Goal: Contribute content: Add original content to the website for others to see

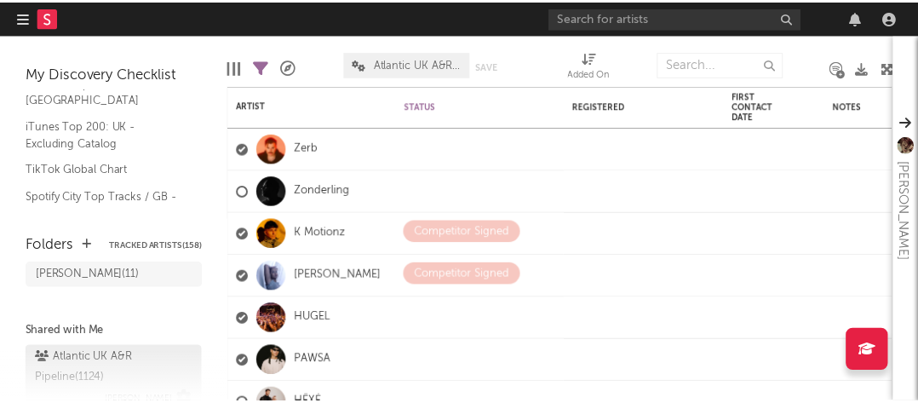
scroll to position [56, 0]
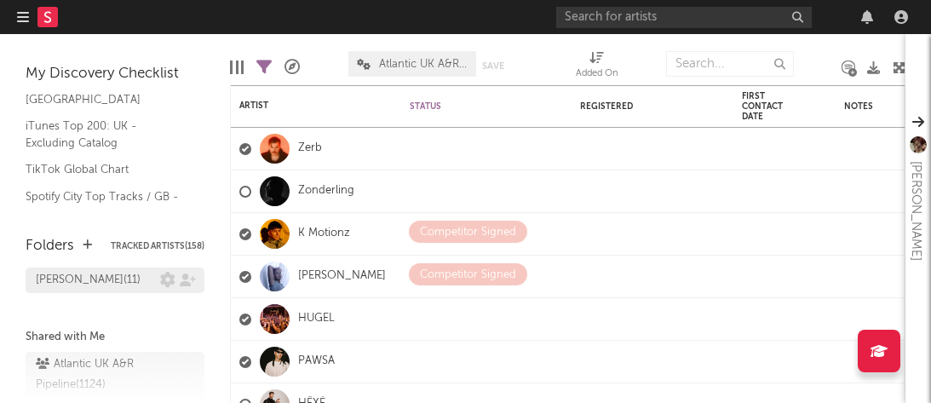
click at [95, 285] on div "Kevin Signed ( 11 )" at bounding box center [88, 280] width 105 height 20
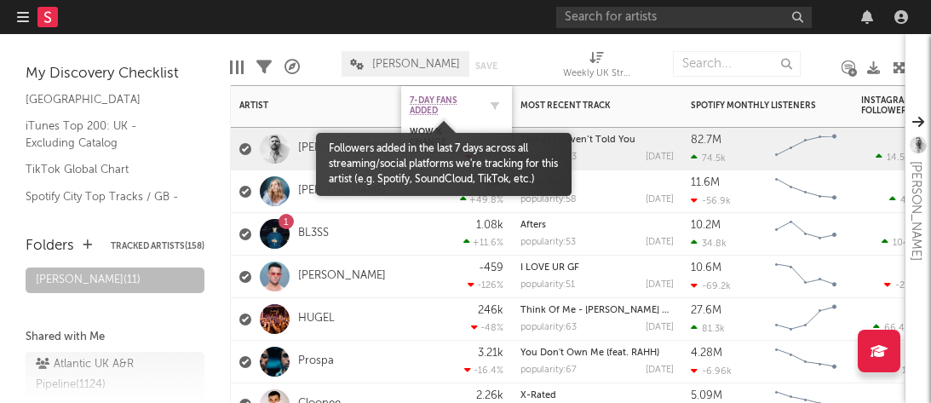
click at [449, 112] on span "7-Day Fans Added" at bounding box center [444, 105] width 68 height 20
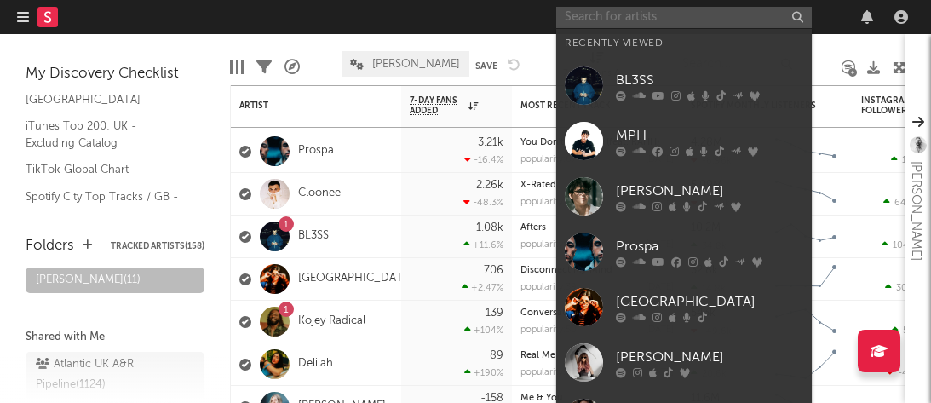
click at [585, 9] on input "text" at bounding box center [684, 17] width 256 height 21
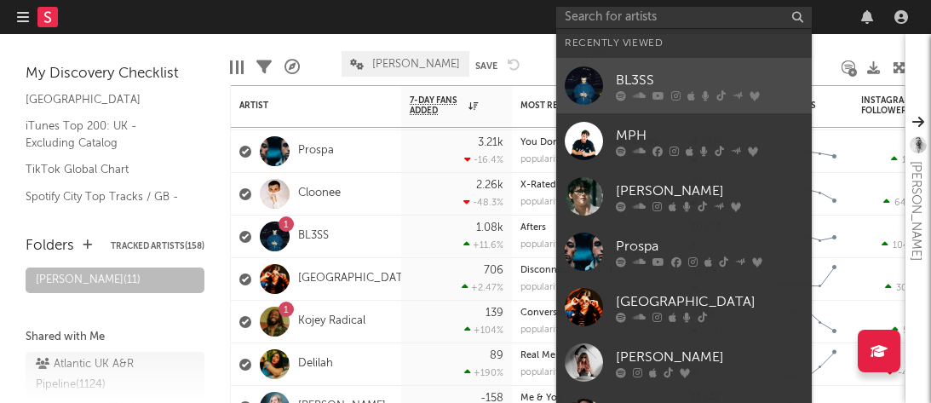
click at [624, 72] on div "BL3SS" at bounding box center [709, 80] width 187 height 20
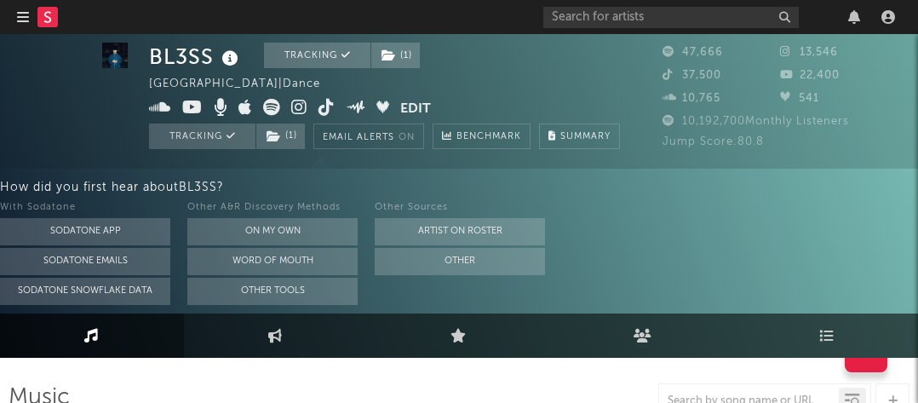
scroll to position [5, 0]
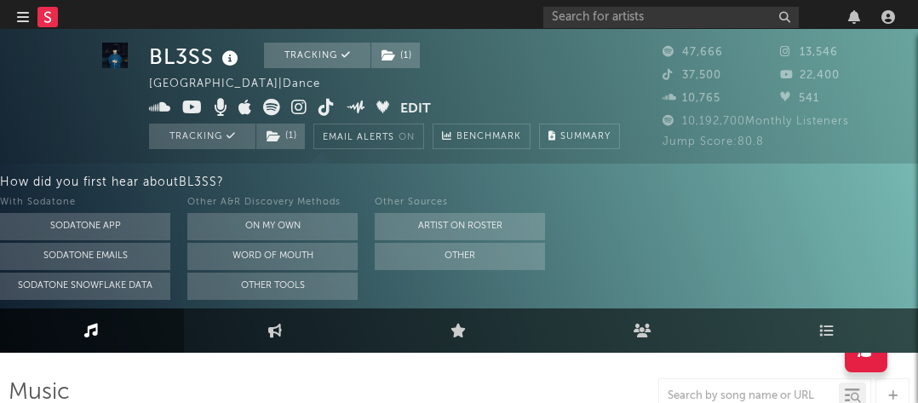
select select "6m"
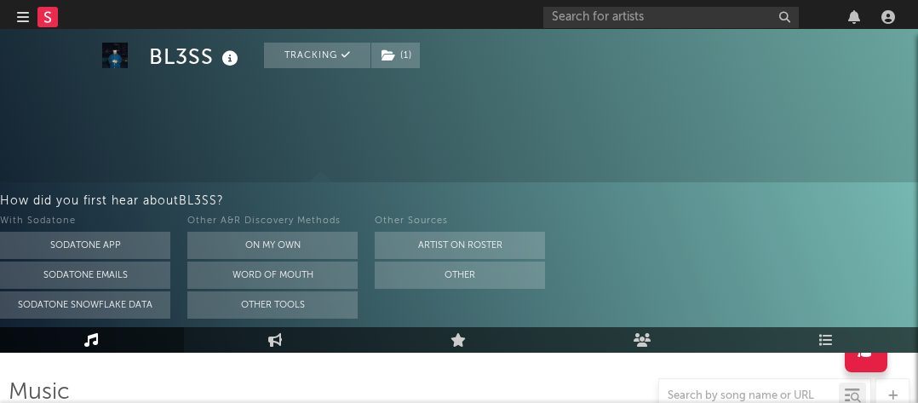
scroll to position [0, 0]
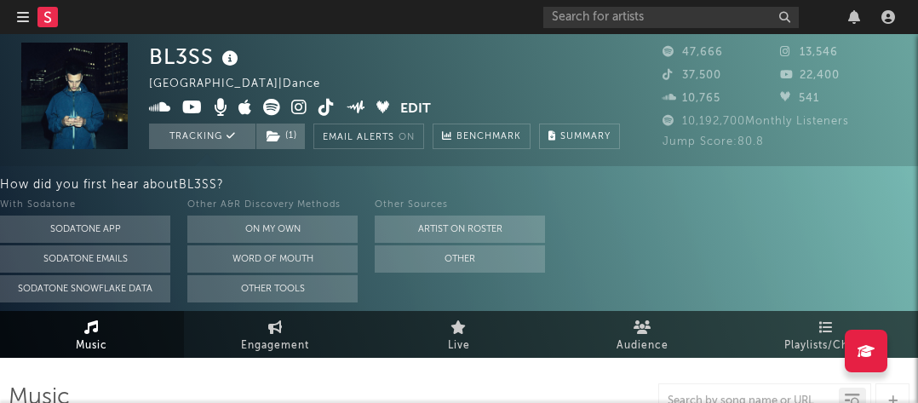
click at [327, 107] on icon at bounding box center [327, 107] width 16 height 17
click at [767, 257] on div "With Sodatone Sodatone App Sodatone Emails Sodatone Snowflake Data Other A&R Di…" at bounding box center [459, 248] width 918 height 107
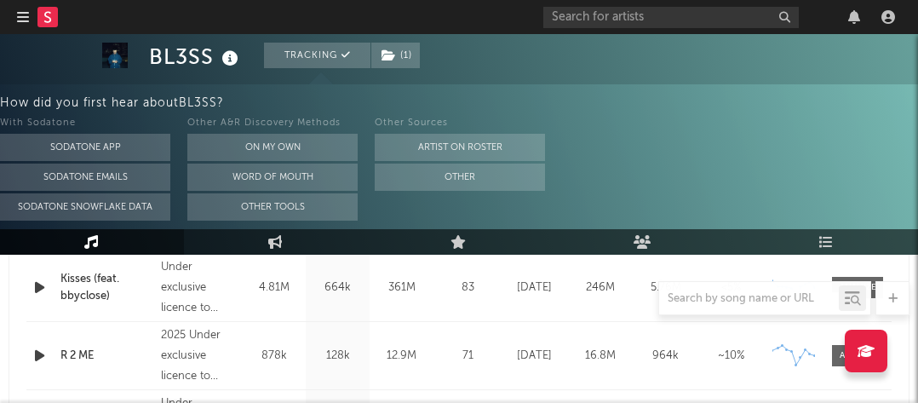
scroll to position [741, 0]
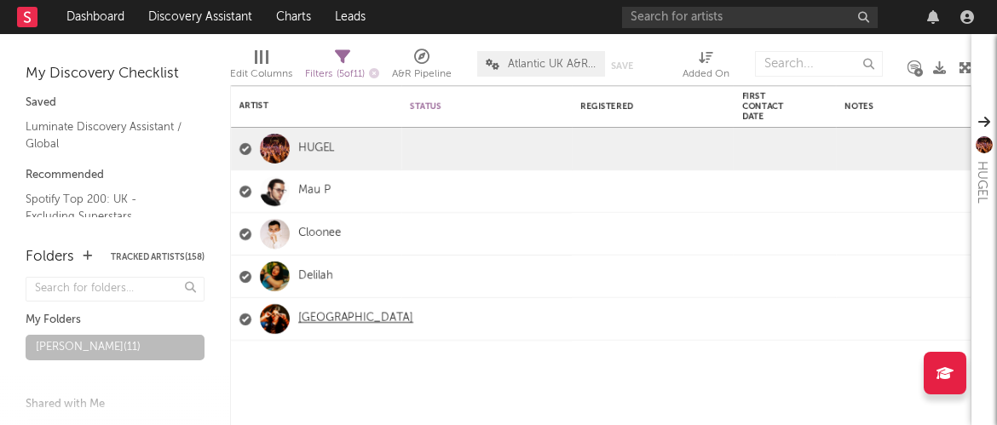
click at [322, 320] on link "[GEOGRAPHIC_DATA]" at bounding box center [355, 319] width 115 height 14
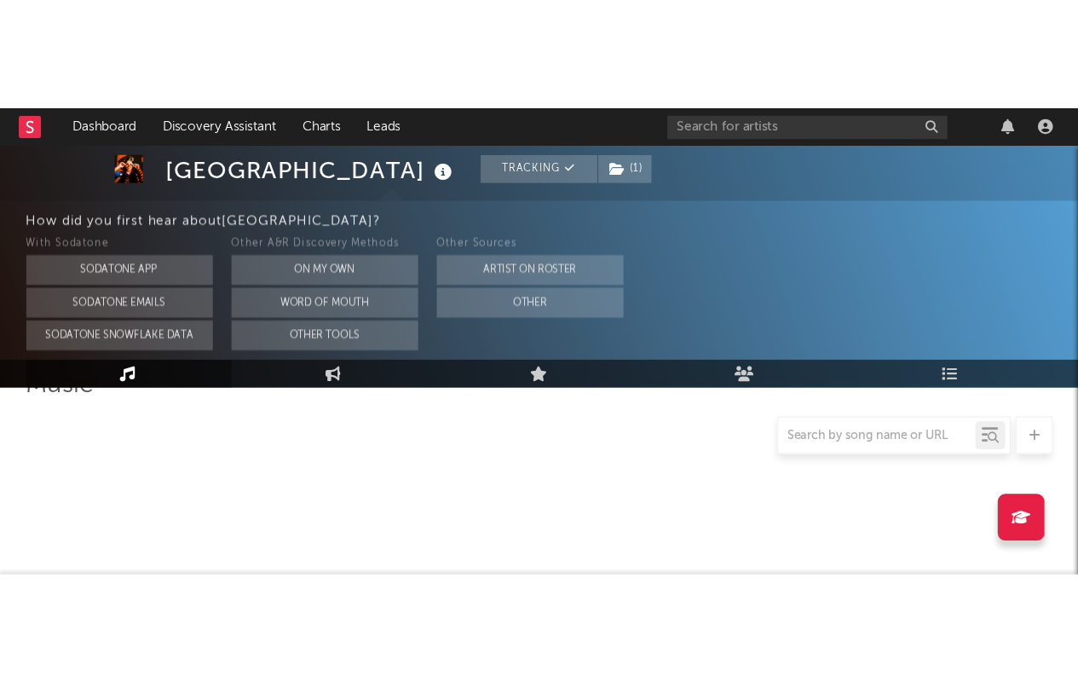
scroll to position [102, 0]
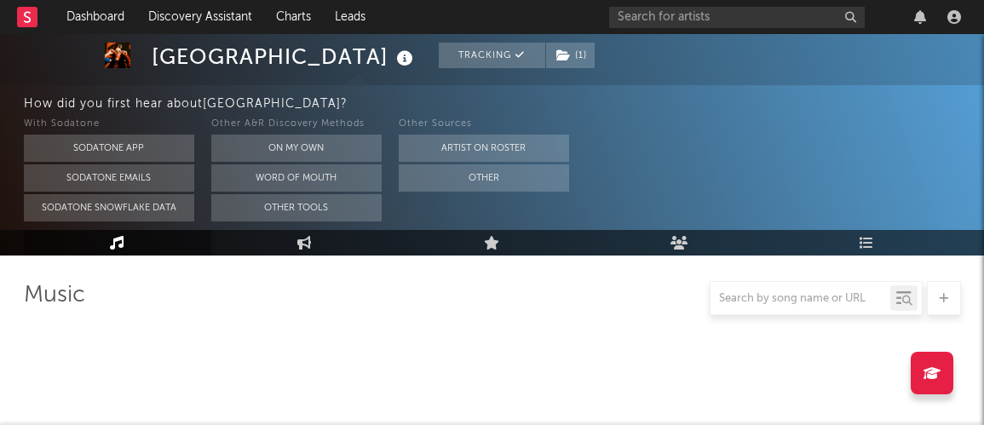
select select "1w"
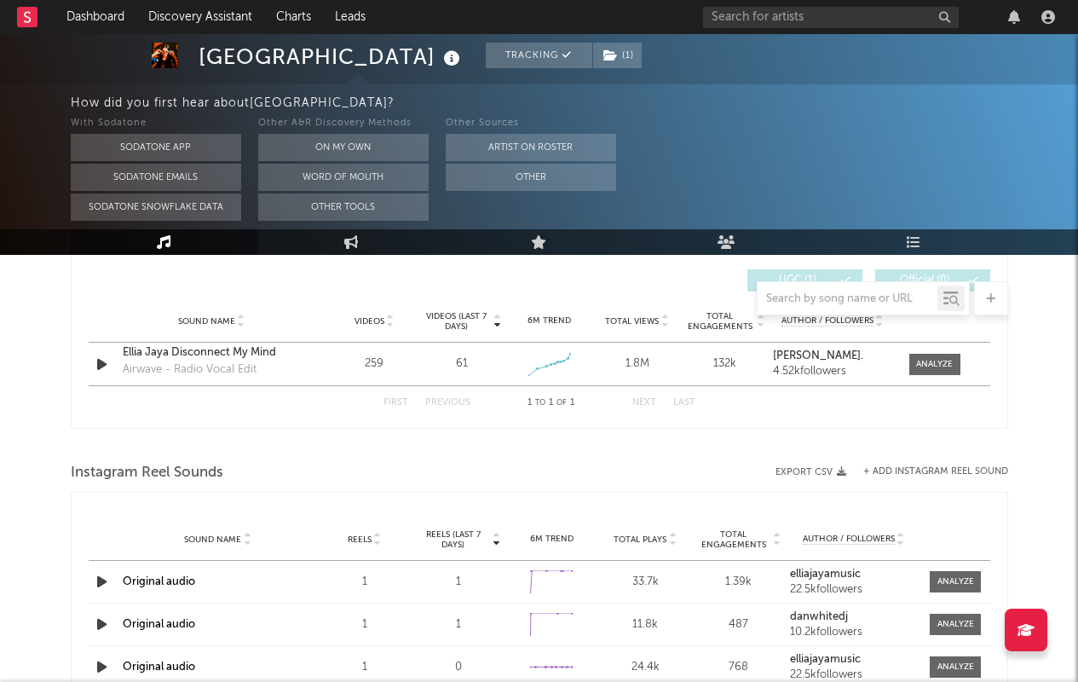
scroll to position [997, 0]
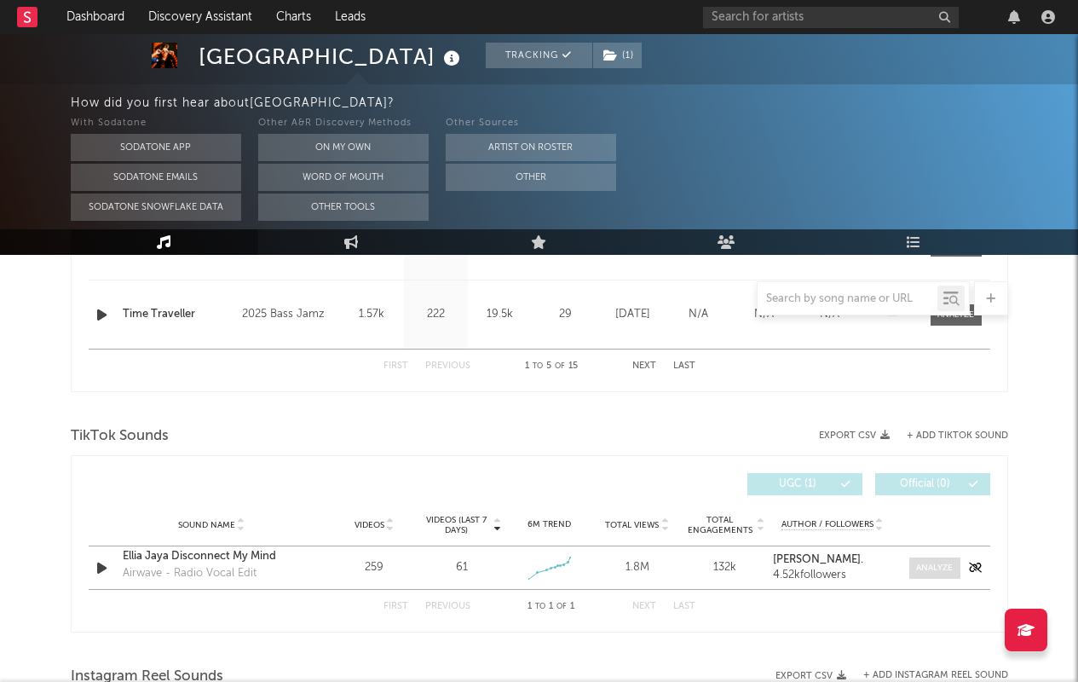
click at [934, 424] on div at bounding box center [934, 567] width 37 height 13
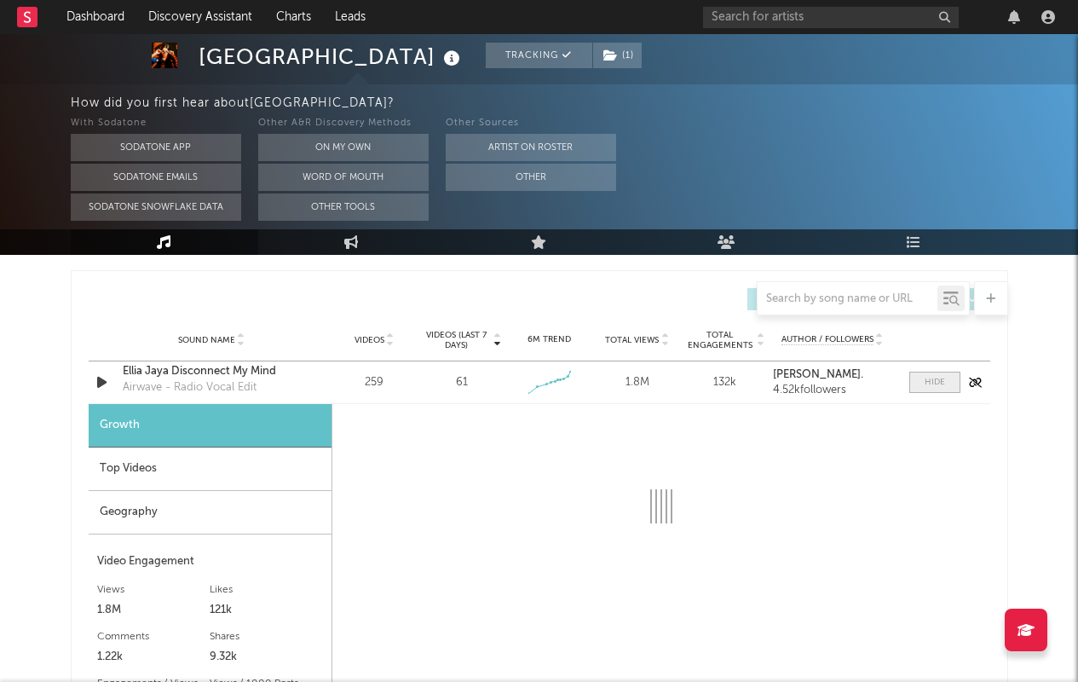
scroll to position [1223, 0]
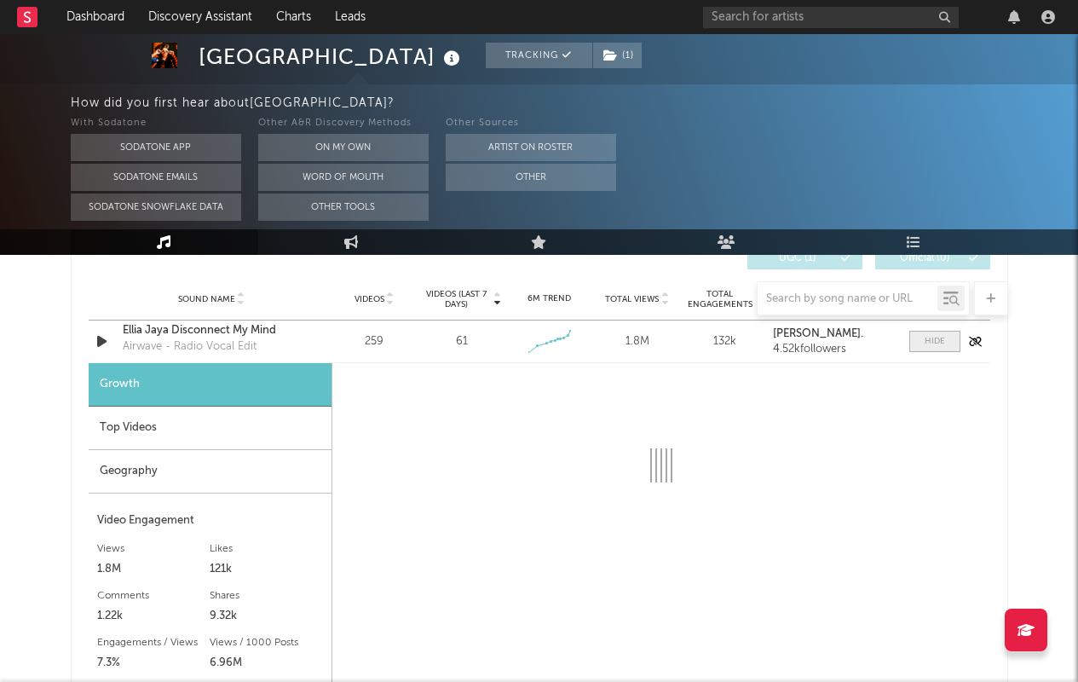
select select "1w"
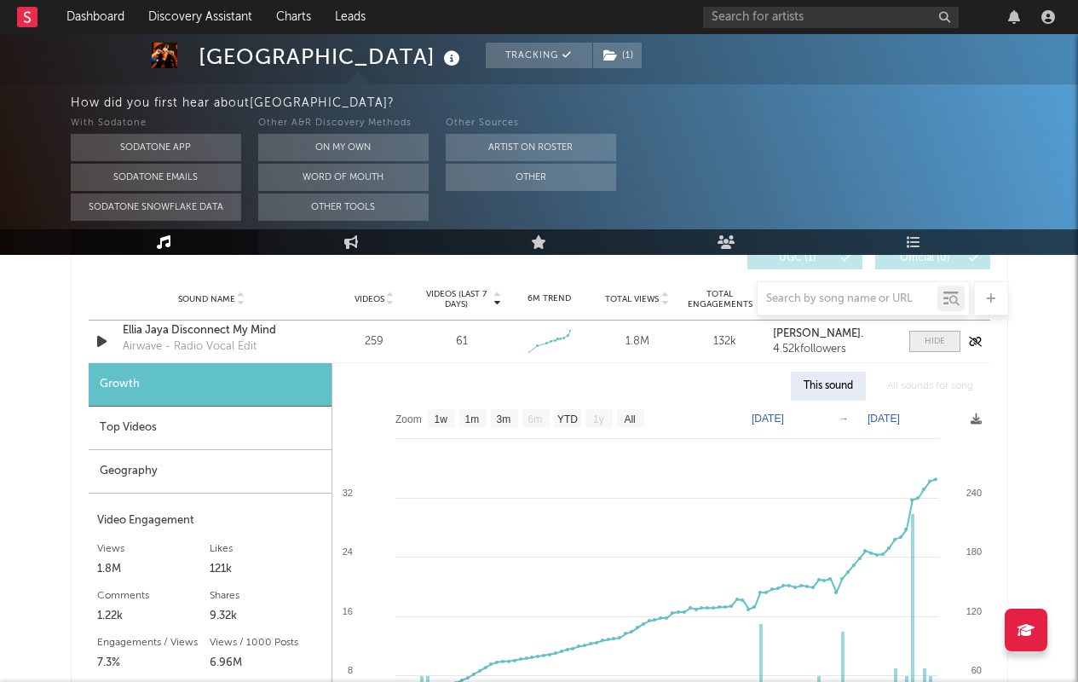
click at [929, 340] on div at bounding box center [934, 341] width 20 height 13
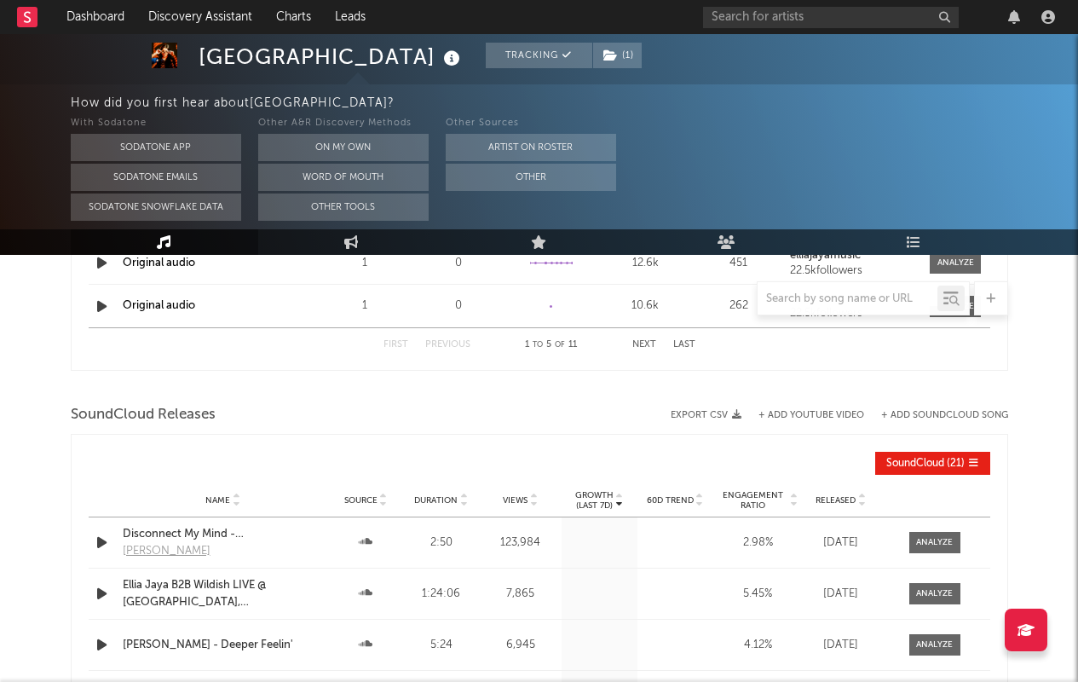
scroll to position [1694, 0]
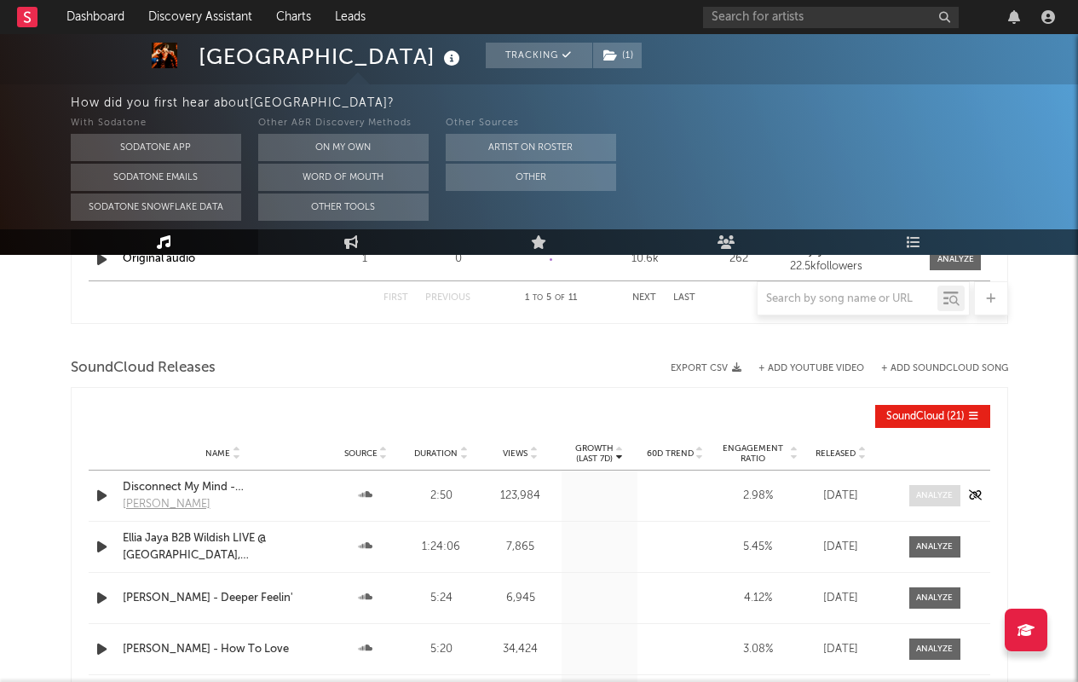
click at [937, 424] on span at bounding box center [934, 495] width 51 height 21
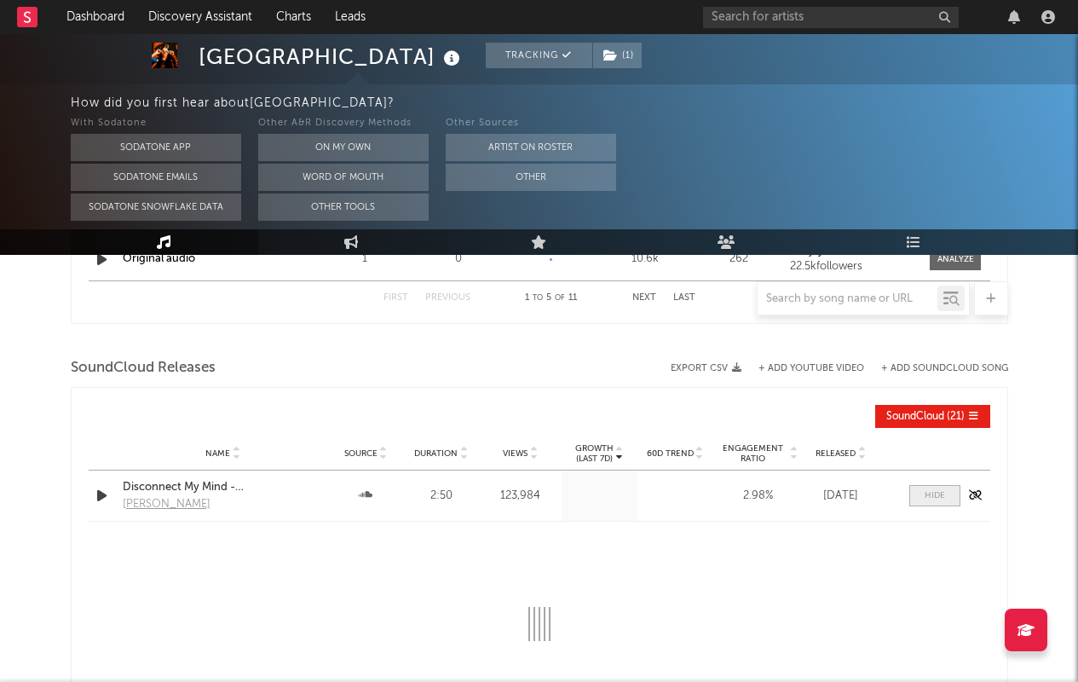
select select "All"
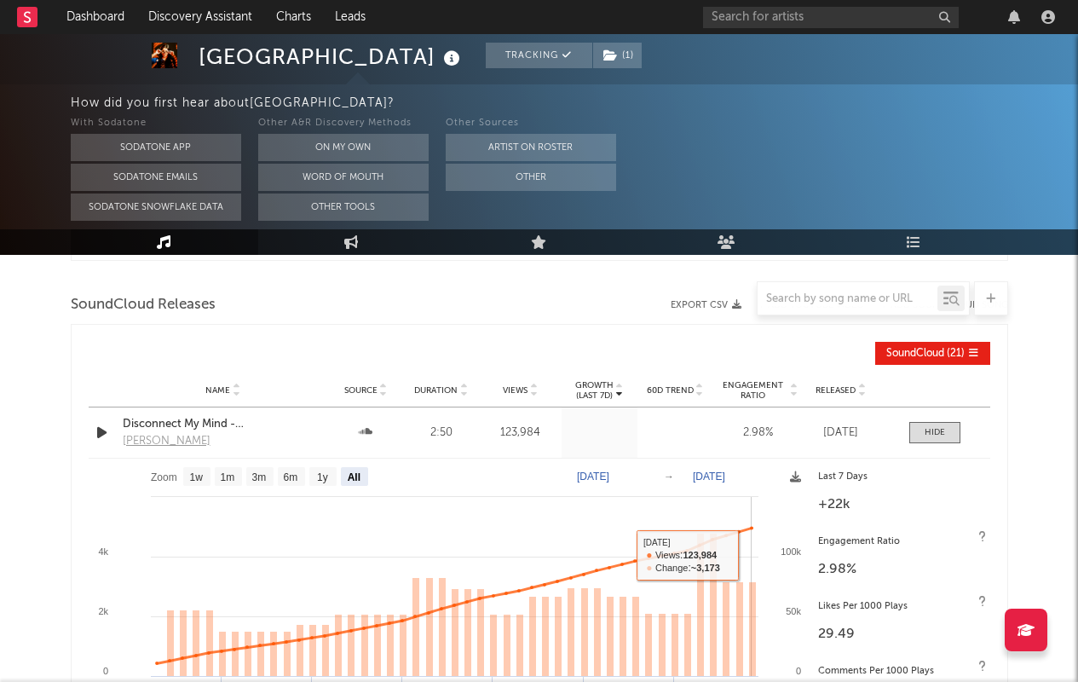
scroll to position [1753, 0]
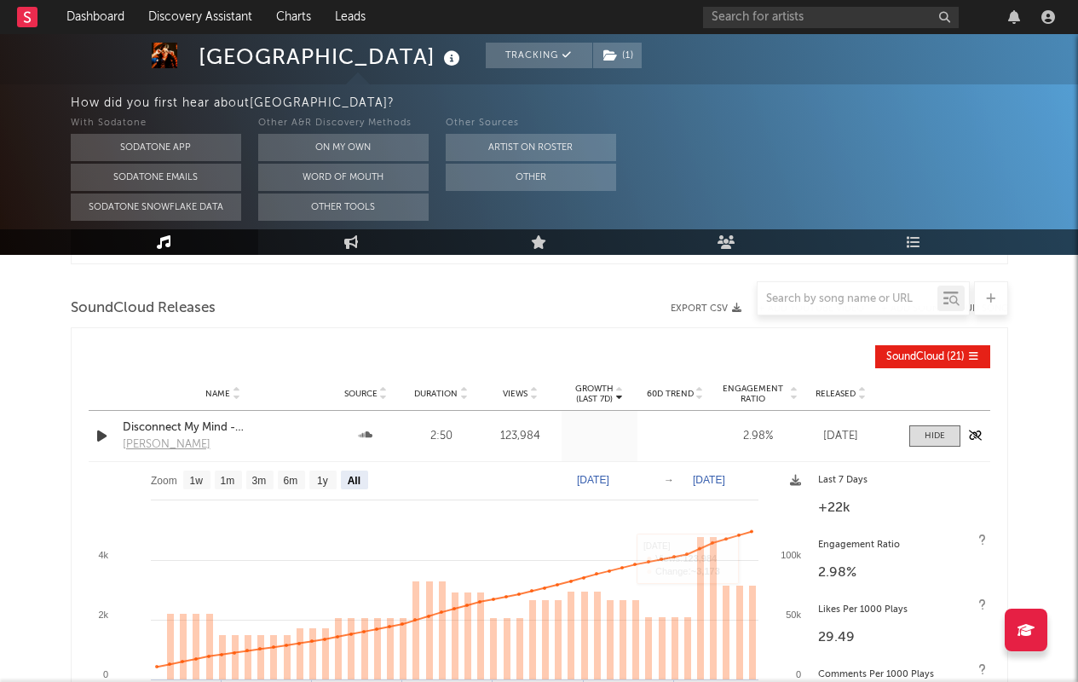
click at [256, 424] on div "Disconnect My Mind - [PERSON_NAME]" at bounding box center [223, 427] width 201 height 17
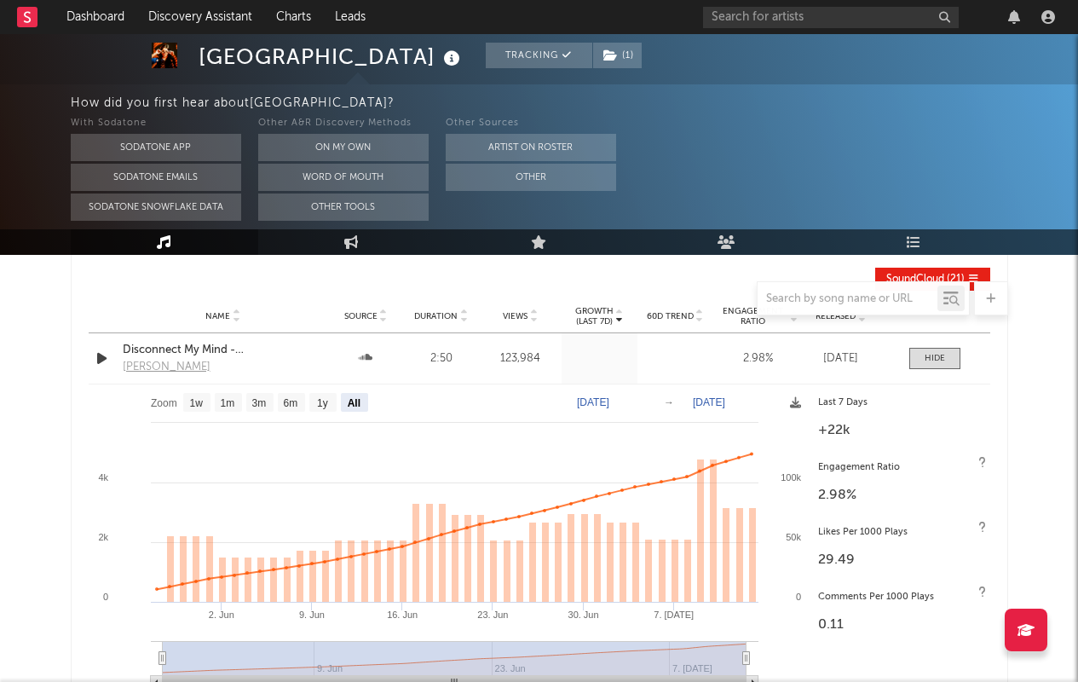
scroll to position [1836, 0]
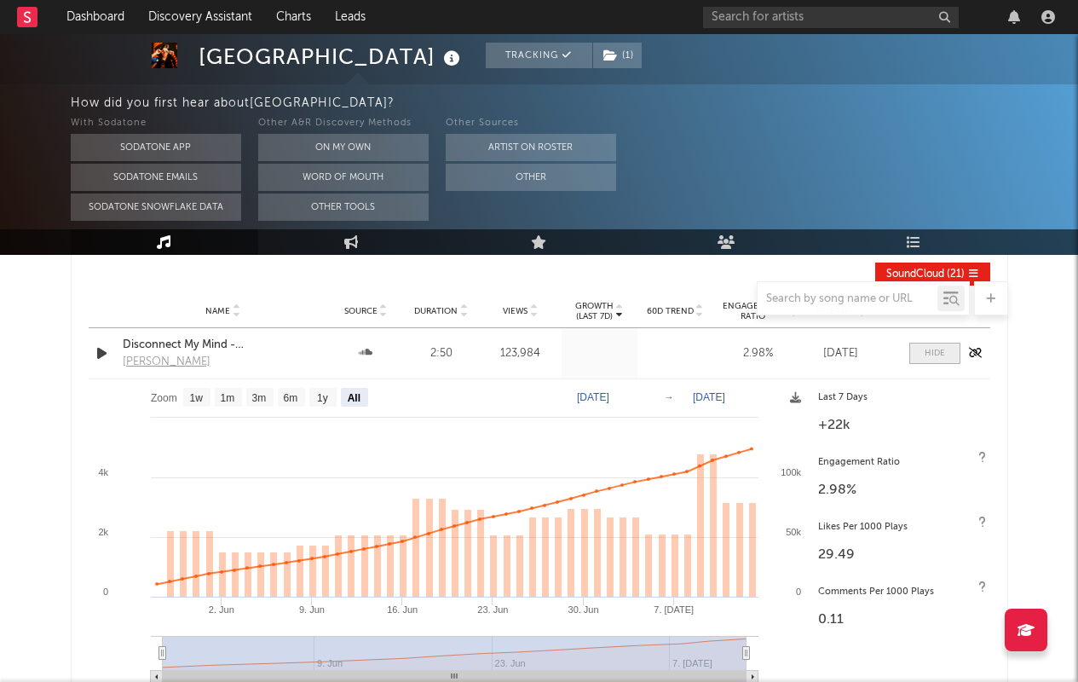
click at [913, 347] on span at bounding box center [934, 353] width 51 height 21
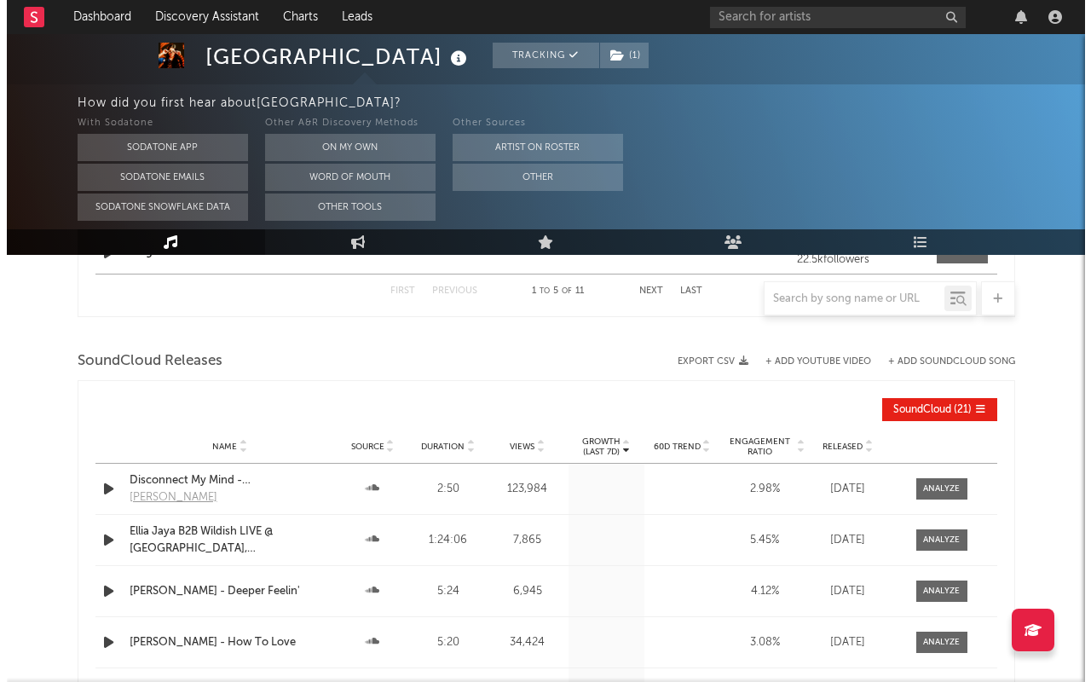
scroll to position [1696, 0]
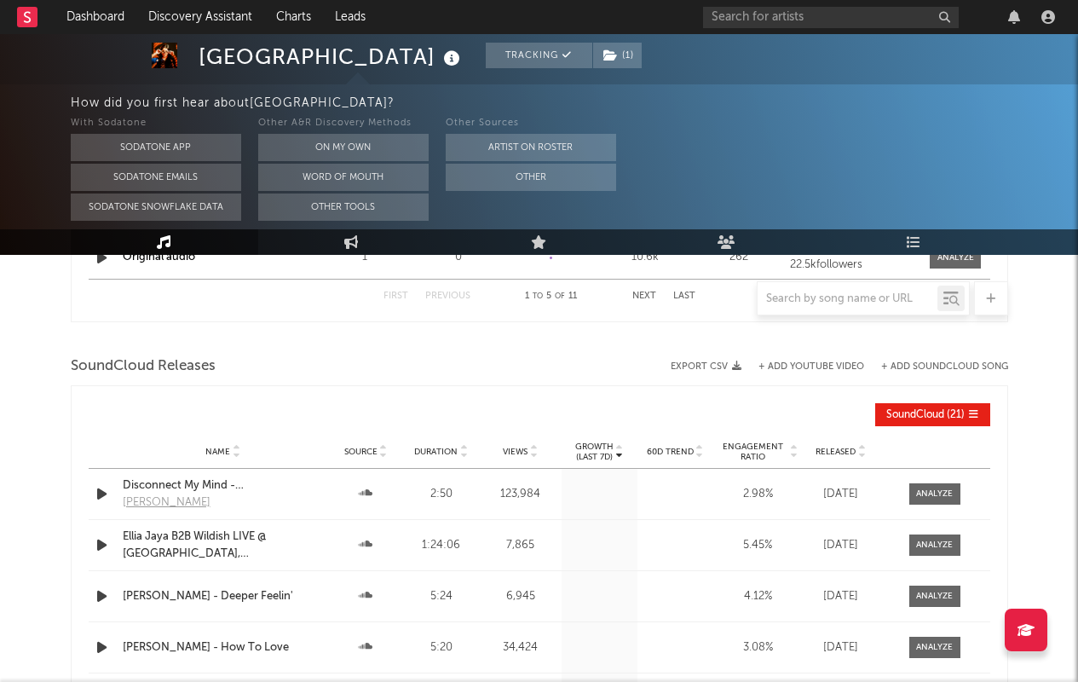
click at [913, 364] on button "+ Add SoundCloud Song" at bounding box center [944, 366] width 127 height 9
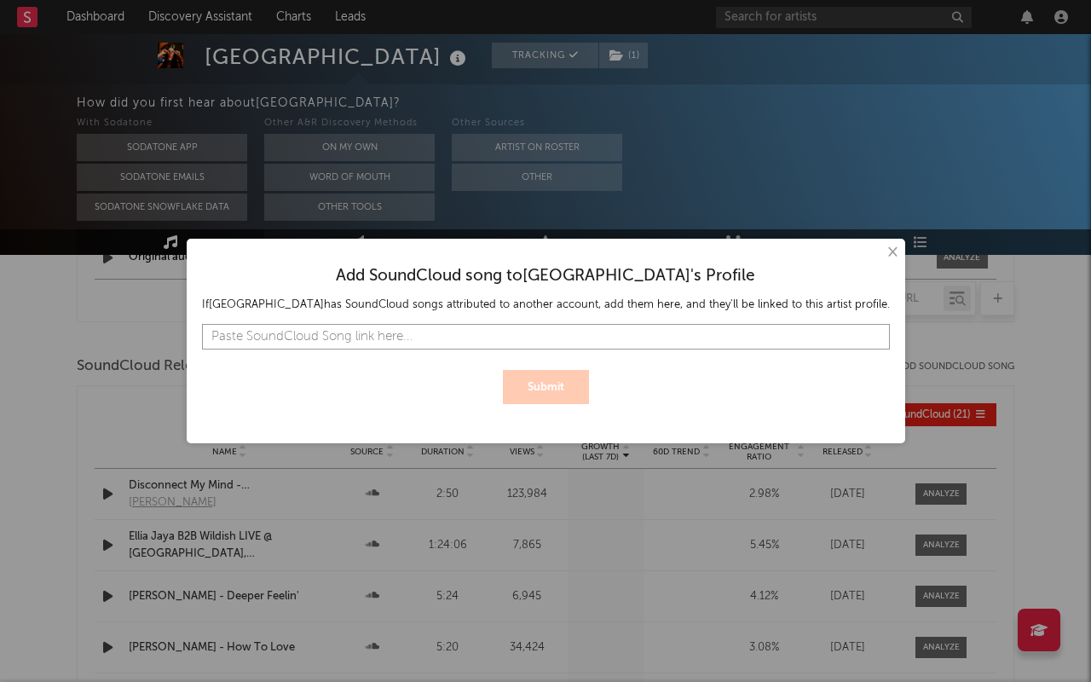
click at [648, 330] on input "text" at bounding box center [546, 337] width 688 height 26
paste input "[URL][DOMAIN_NAME]"
type input "[URL][DOMAIN_NAME]"
click at [531, 411] on div "× Add SoundCloud song to [PERSON_NAME] 's Profile If [PERSON_NAME] has SoundClo…" at bounding box center [546, 341] width 718 height 204
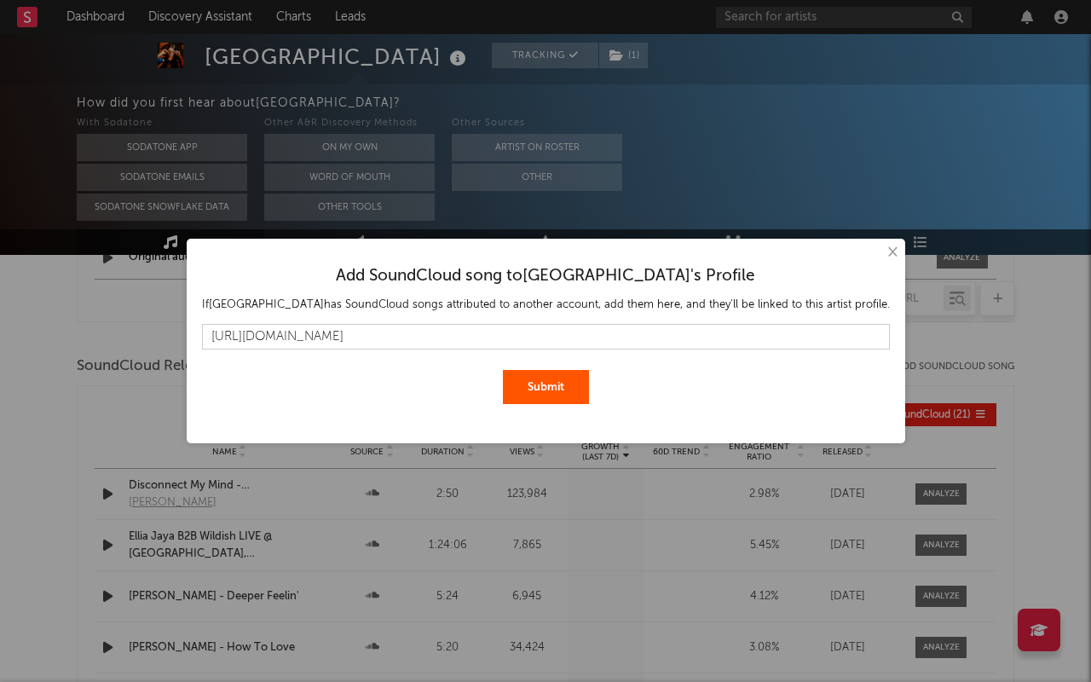
scroll to position [0, 0]
click at [541, 384] on button "Submit" at bounding box center [546, 387] width 86 height 34
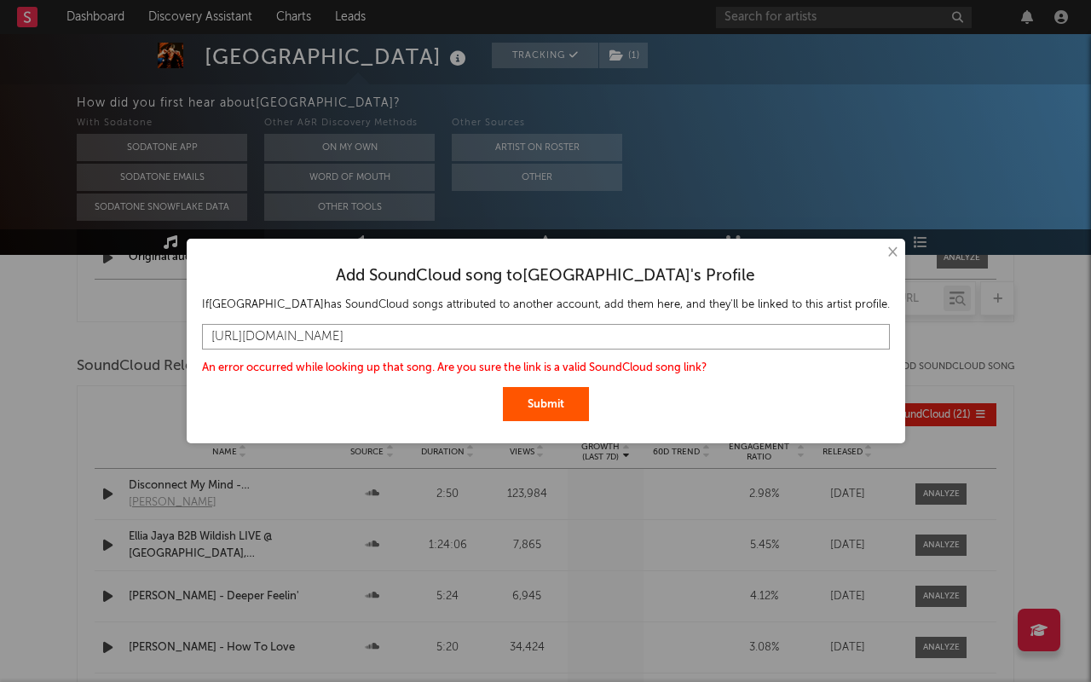
scroll to position [0, 478]
drag, startPoint x: 245, startPoint y: 336, endPoint x: 893, endPoint y: 376, distance: 648.8
click at [893, 376] on div "× Add SoundCloud song to [PERSON_NAME] 's Profile If [PERSON_NAME] has SoundClo…" at bounding box center [545, 341] width 1091 height 682
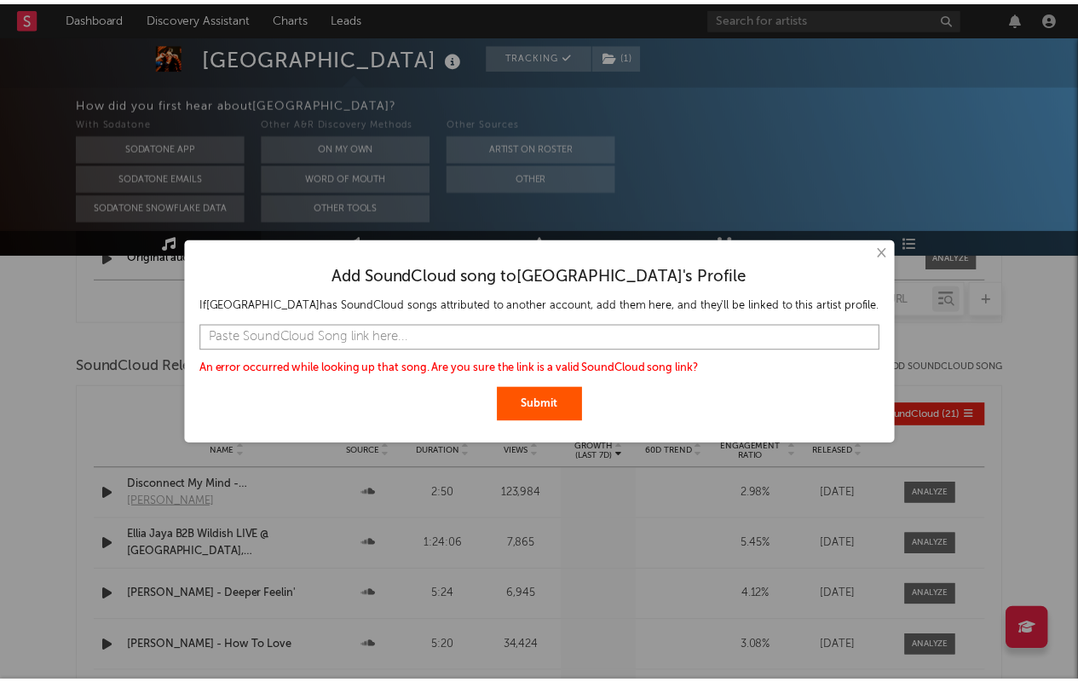
scroll to position [0, 0]
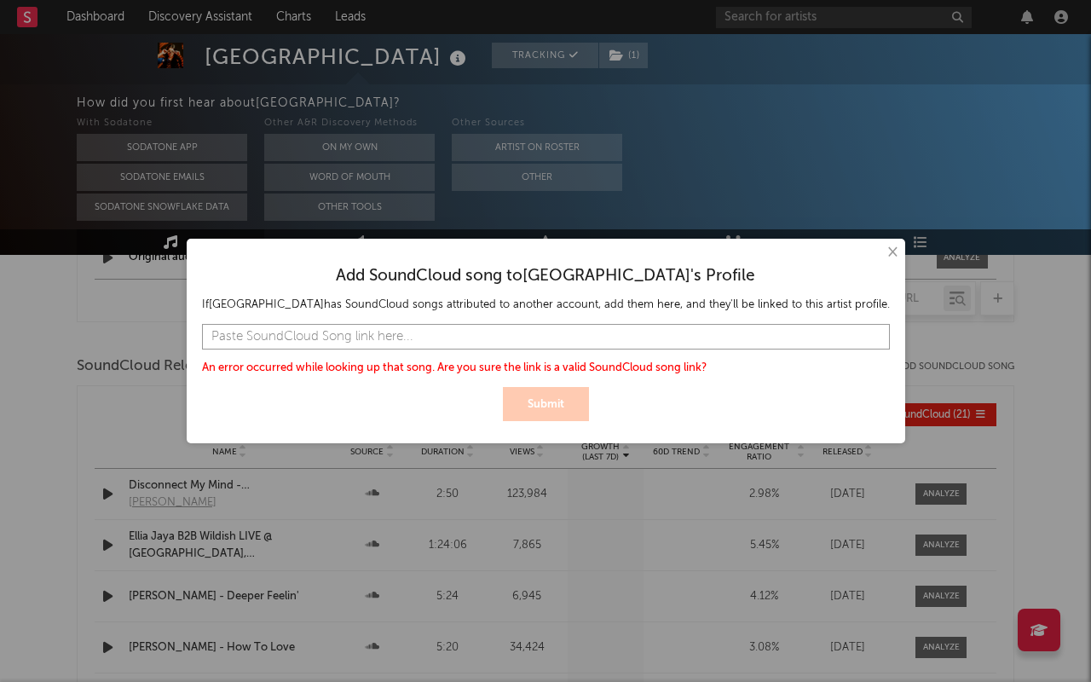
paste input "[URL][DOMAIN_NAME]"
click at [503, 387] on button "Submit" at bounding box center [546, 404] width 86 height 34
drag, startPoint x: 613, startPoint y: 333, endPoint x: 187, endPoint y: 282, distance: 429.9
click at [187, 282] on div "× Add SoundCloud song to [PERSON_NAME] 's Profile If [PERSON_NAME] has SoundClo…" at bounding box center [545, 341] width 1091 height 682
paste input "[DOMAIN_NAME][URL]"
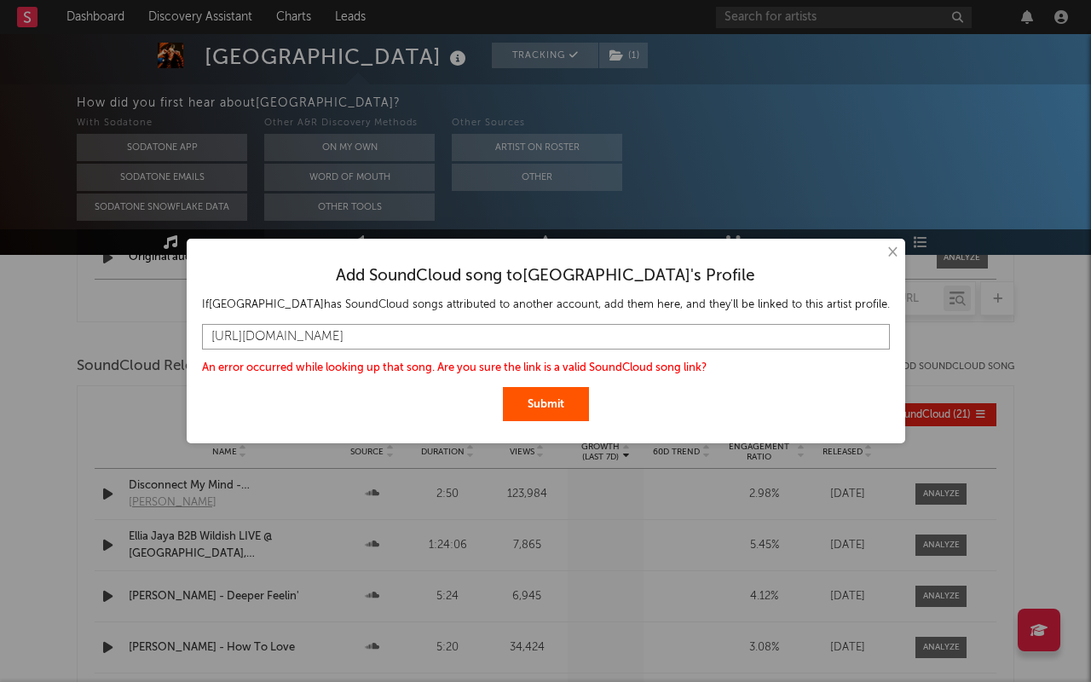
type input "[URL][DOMAIN_NAME]"
click at [503, 387] on button "Submit" at bounding box center [546, 404] width 86 height 34
click at [996, 406] on div "× Add SoundCloud song to [PERSON_NAME] 's Profile If [PERSON_NAME] has SoundClo…" at bounding box center [545, 341] width 1091 height 682
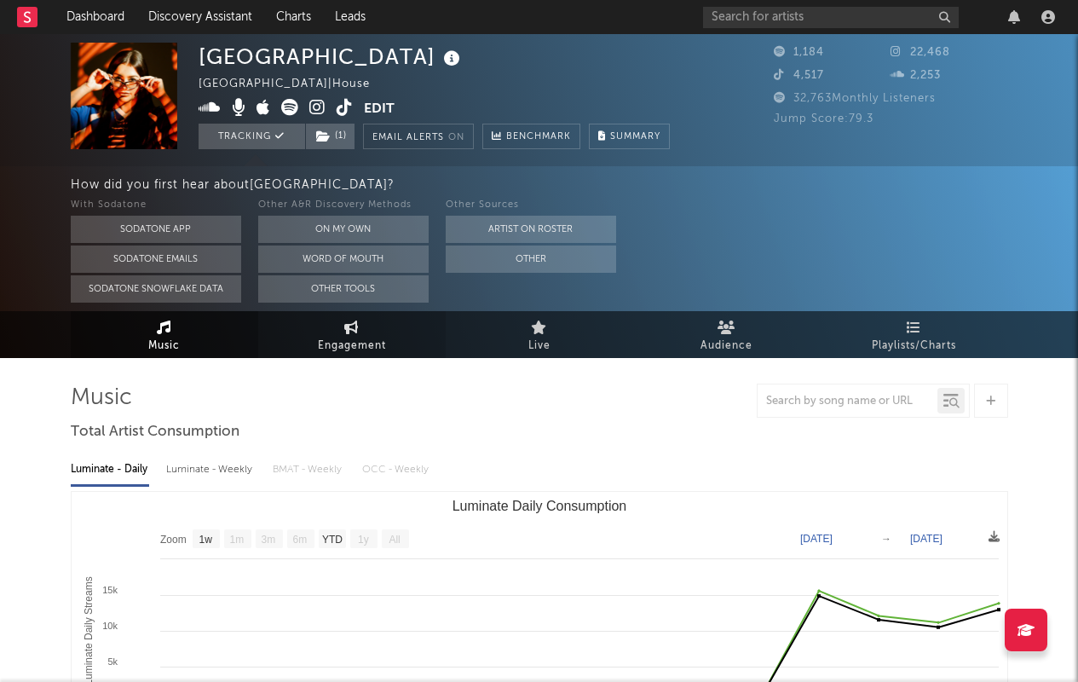
click at [337, 336] on span "Engagement" at bounding box center [352, 346] width 68 height 20
select select "1w"
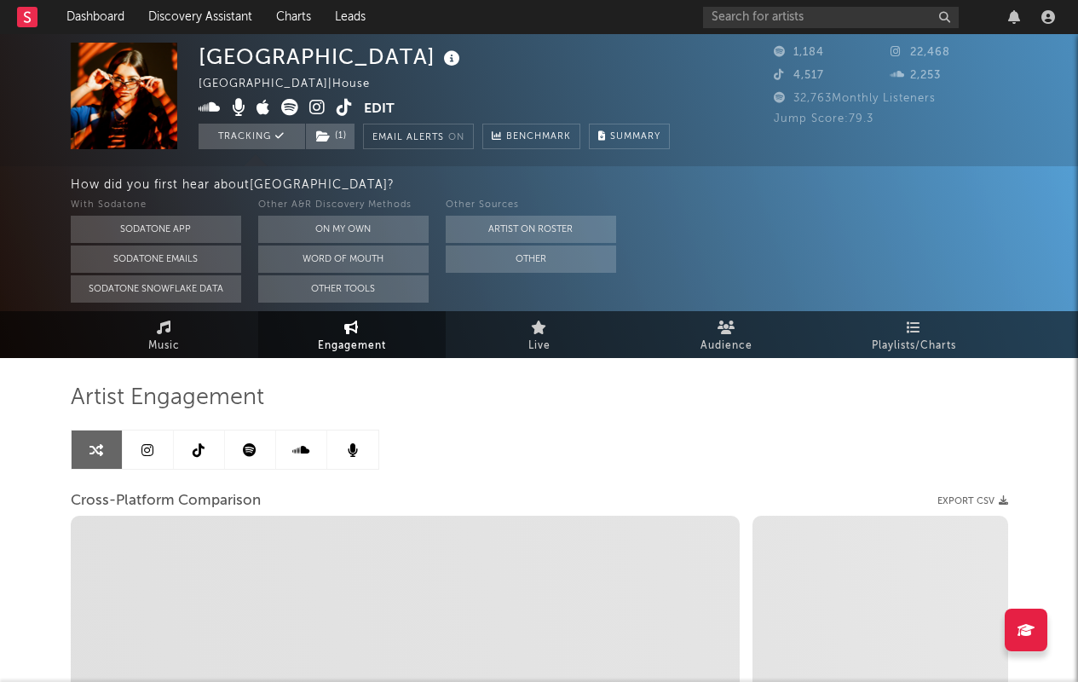
select select "1m"
